Goal: Information Seeking & Learning: Learn about a topic

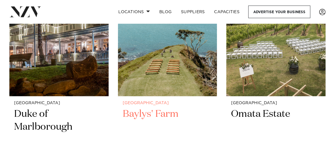
scroll to position [322, 0]
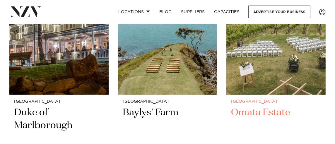
click at [245, 106] on h2 "Omata Estate" at bounding box center [276, 125] width 90 height 39
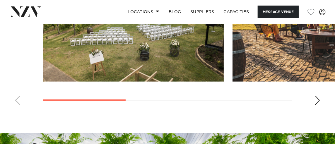
scroll to position [498, 0]
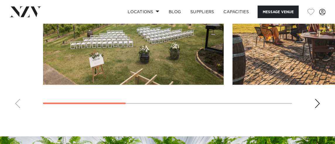
click at [318, 99] on div "Next slide" at bounding box center [318, 103] width 6 height 9
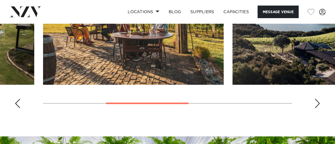
scroll to position [469, 0]
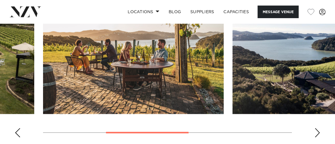
click at [317, 128] on div "Next slide" at bounding box center [318, 132] width 6 height 9
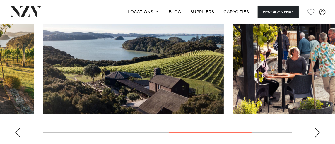
click at [317, 128] on div "Next slide" at bounding box center [318, 132] width 6 height 9
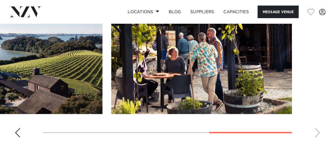
click at [317, 122] on swiper-container at bounding box center [167, 62] width 335 height 161
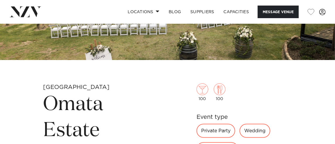
scroll to position [88, 0]
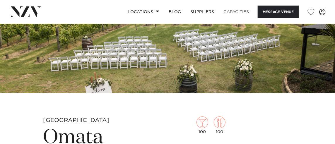
click at [234, 12] on link "Capacities" at bounding box center [236, 12] width 35 height 13
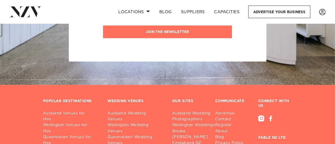
scroll to position [1023, 0]
